Goal: Transaction & Acquisition: Purchase product/service

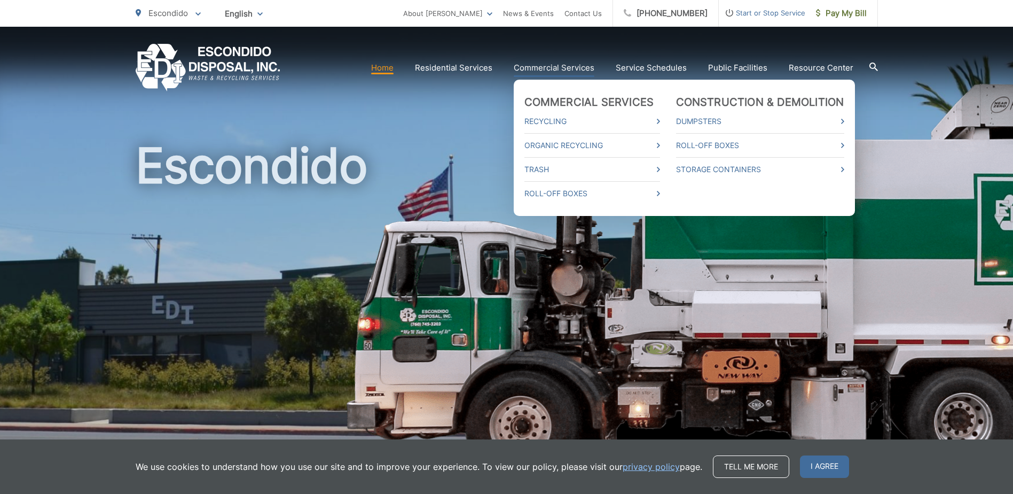
click at [573, 66] on link "Commercial Services" at bounding box center [554, 67] width 81 height 13
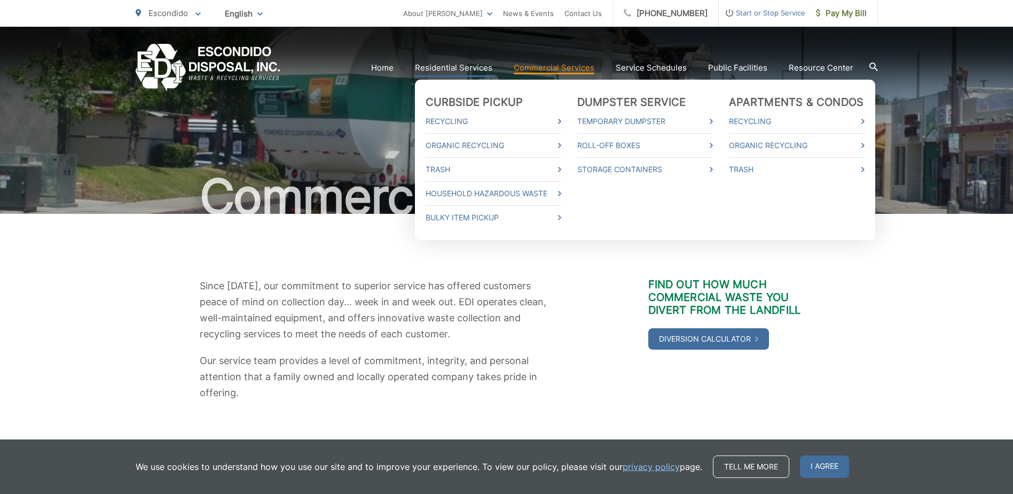
click at [462, 66] on link "Residential Services" at bounding box center [453, 67] width 77 height 13
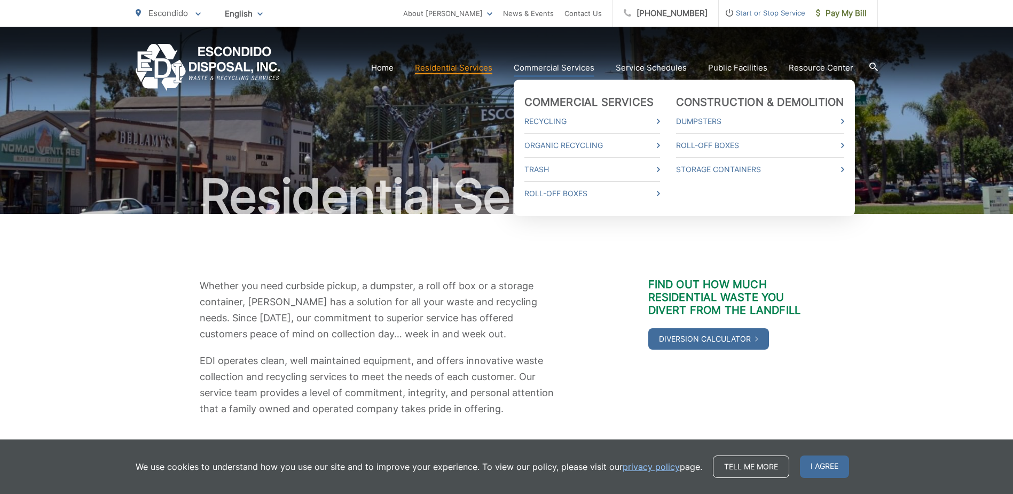
click at [551, 71] on link "Commercial Services" at bounding box center [554, 67] width 81 height 13
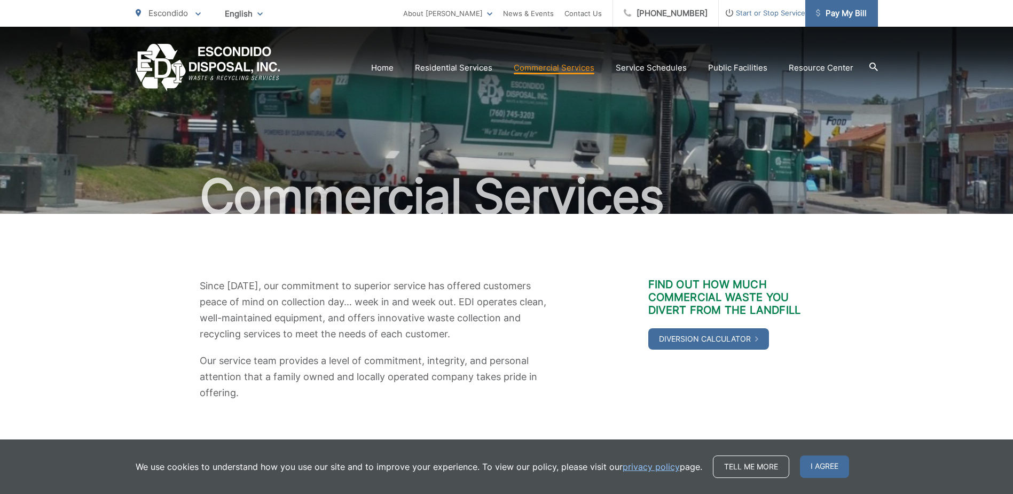
click at [848, 11] on span "Pay My Bill" at bounding box center [841, 13] width 51 height 13
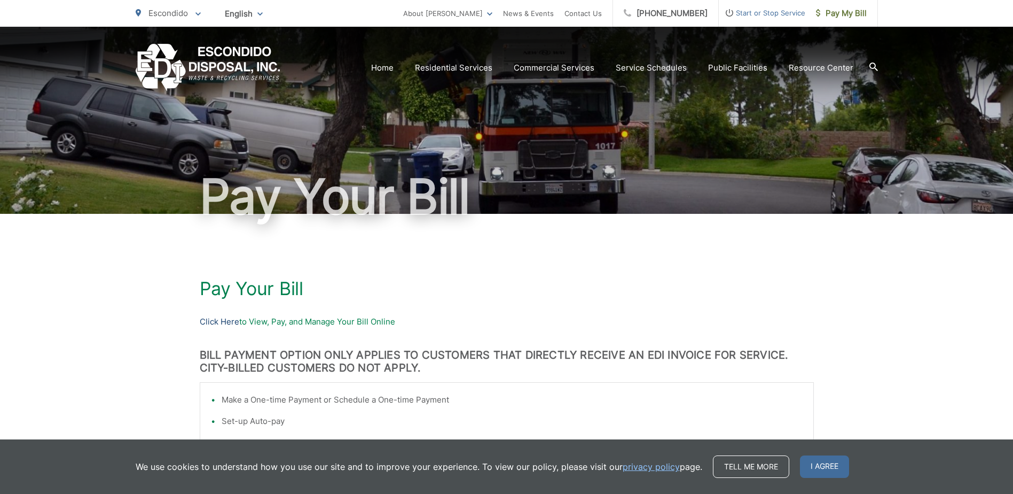
click at [216, 319] on link "Click Here" at bounding box center [220, 321] width 40 height 13
click at [210, 320] on link "Click Here" at bounding box center [220, 321] width 40 height 13
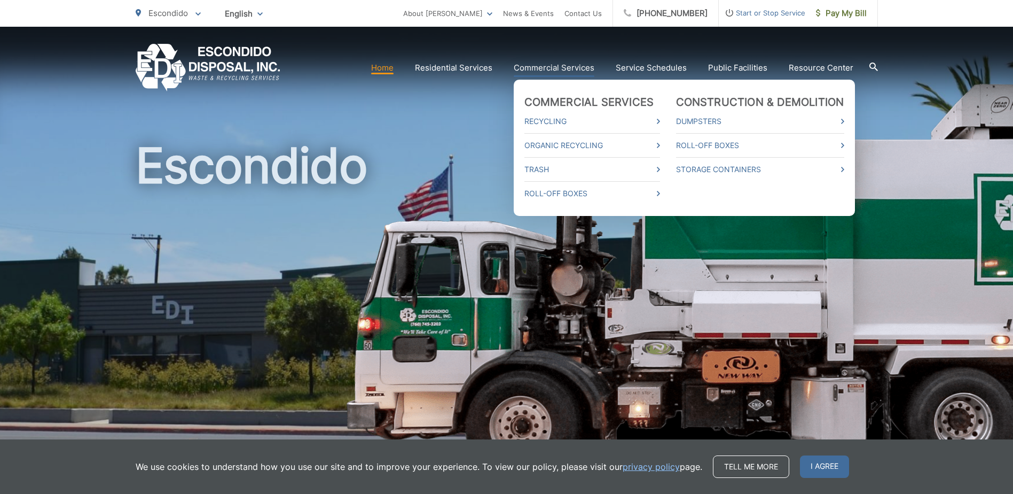
click at [566, 67] on link "Commercial Services" at bounding box center [554, 67] width 81 height 13
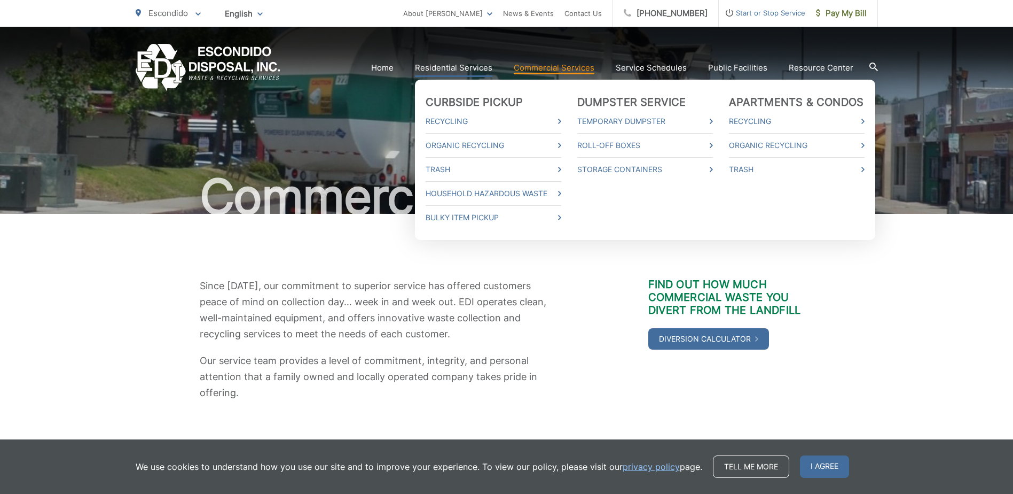
click at [458, 64] on link "Residential Services" at bounding box center [453, 67] width 77 height 13
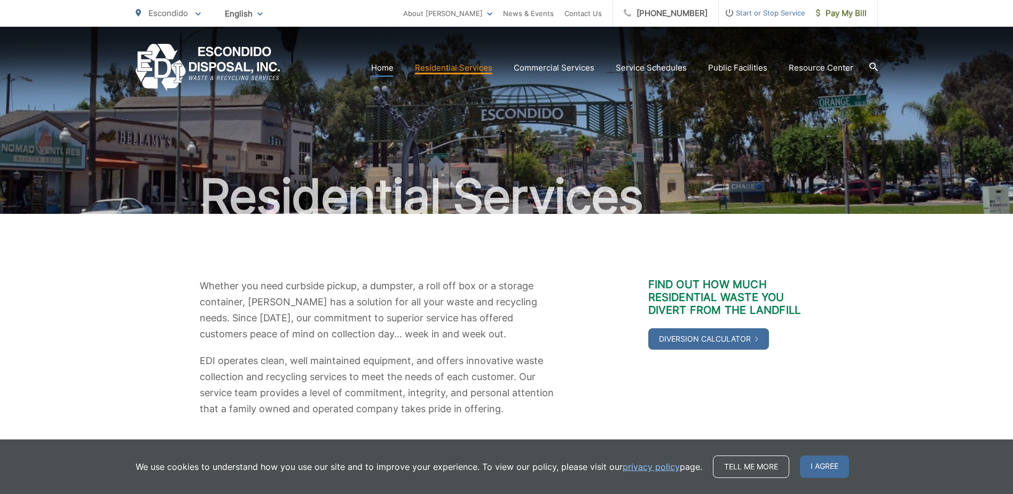
click at [379, 69] on link "Home" at bounding box center [382, 67] width 22 height 13
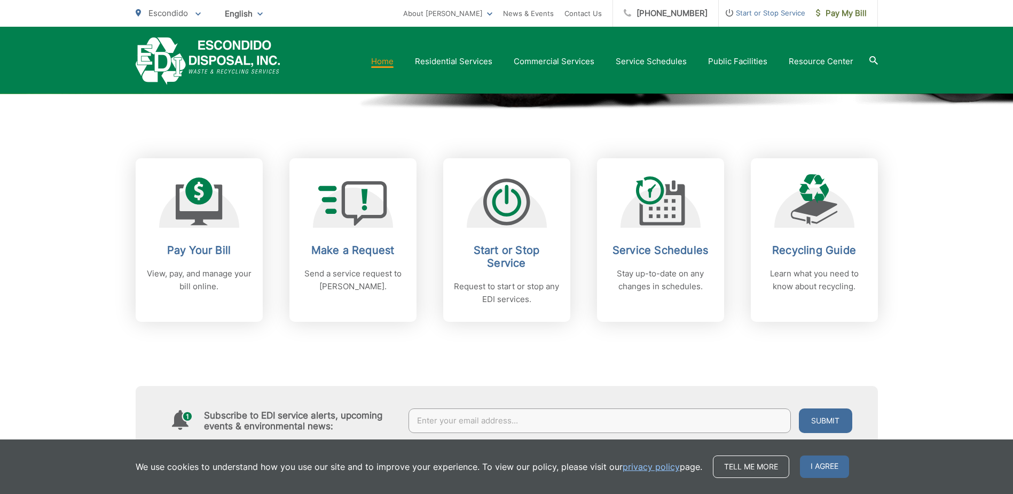
scroll to position [388, 0]
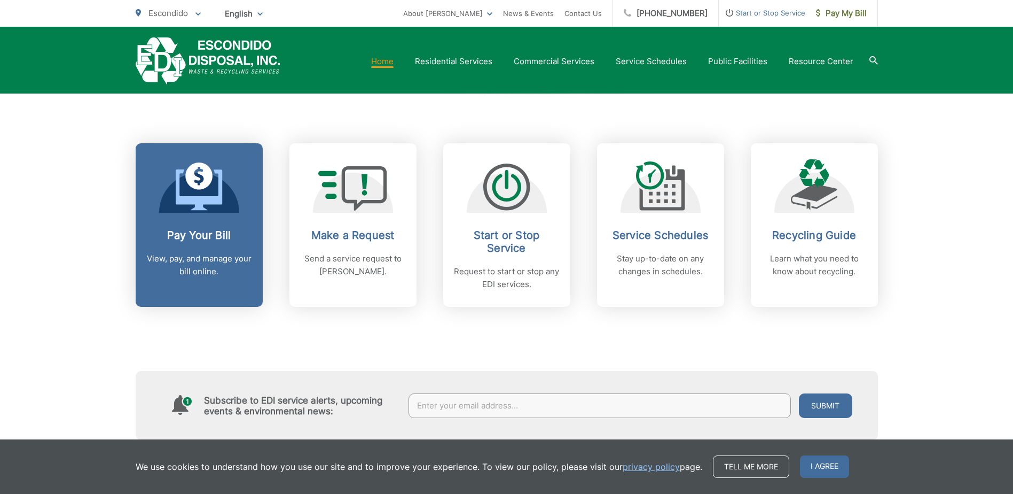
click at [167, 260] on p "View, pay, and manage your bill online." at bounding box center [199, 265] width 106 height 26
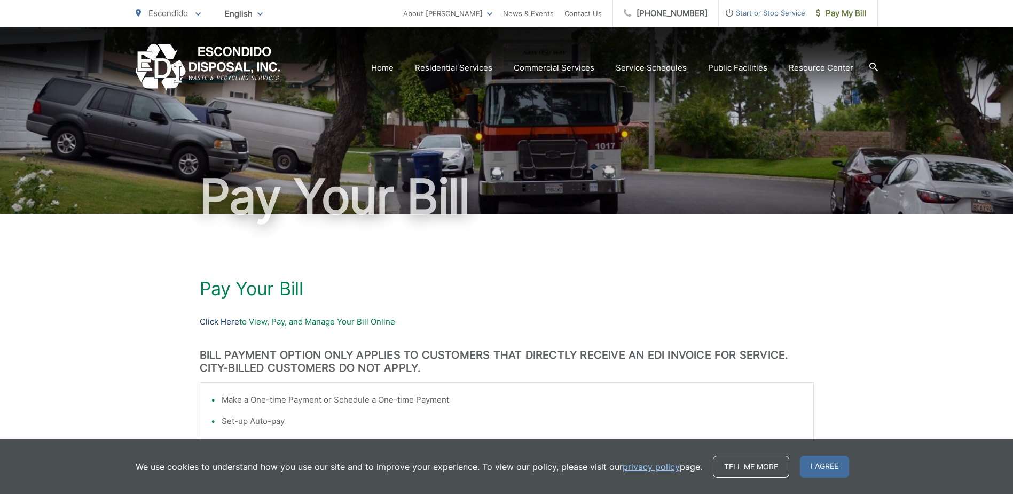
click at [217, 324] on link "Click Here" at bounding box center [220, 321] width 40 height 13
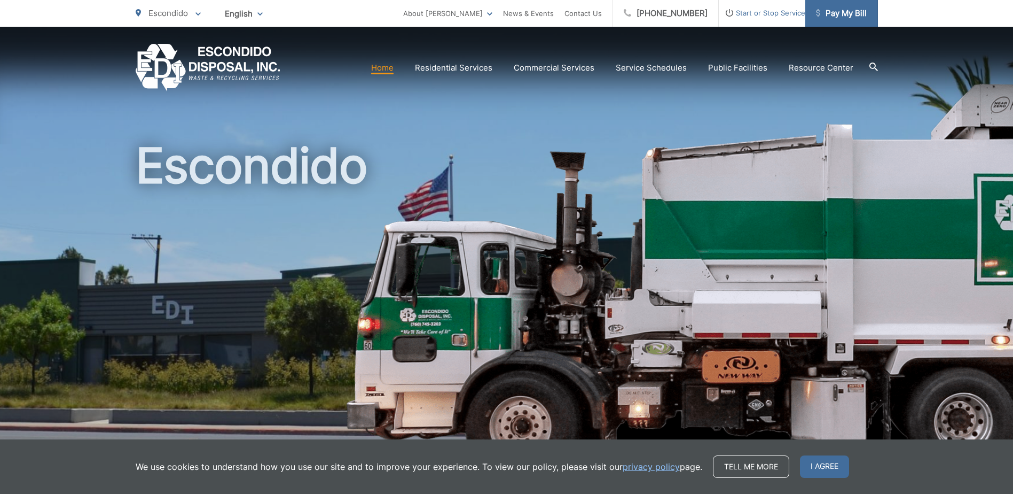
click at [845, 14] on span "Pay My Bill" at bounding box center [841, 13] width 51 height 13
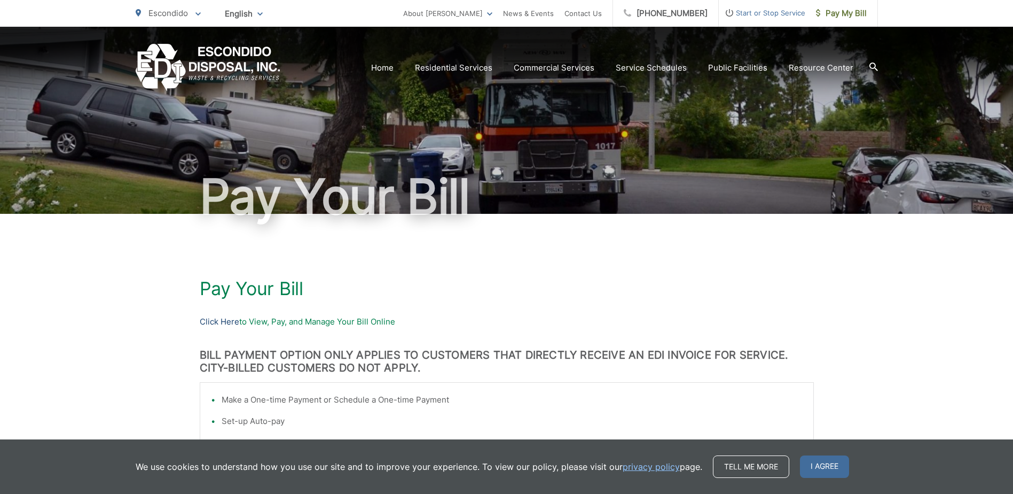
click at [217, 320] on link "Click Here" at bounding box center [220, 321] width 40 height 13
